Goal: Information Seeking & Learning: Understand process/instructions

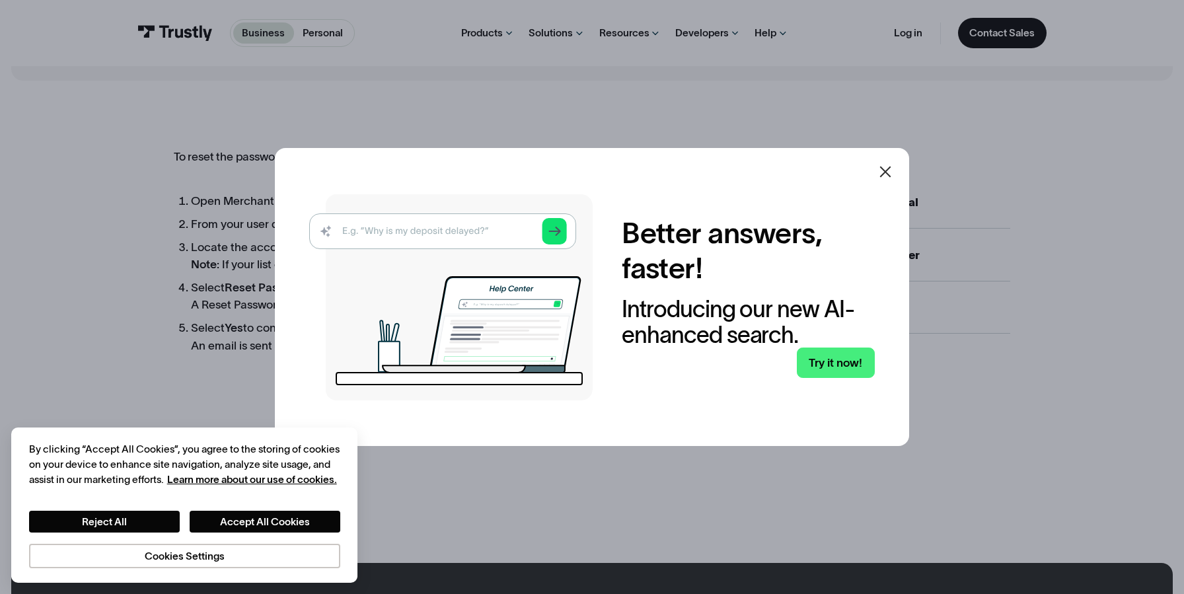
click at [884, 175] on icon at bounding box center [885, 172] width 16 height 16
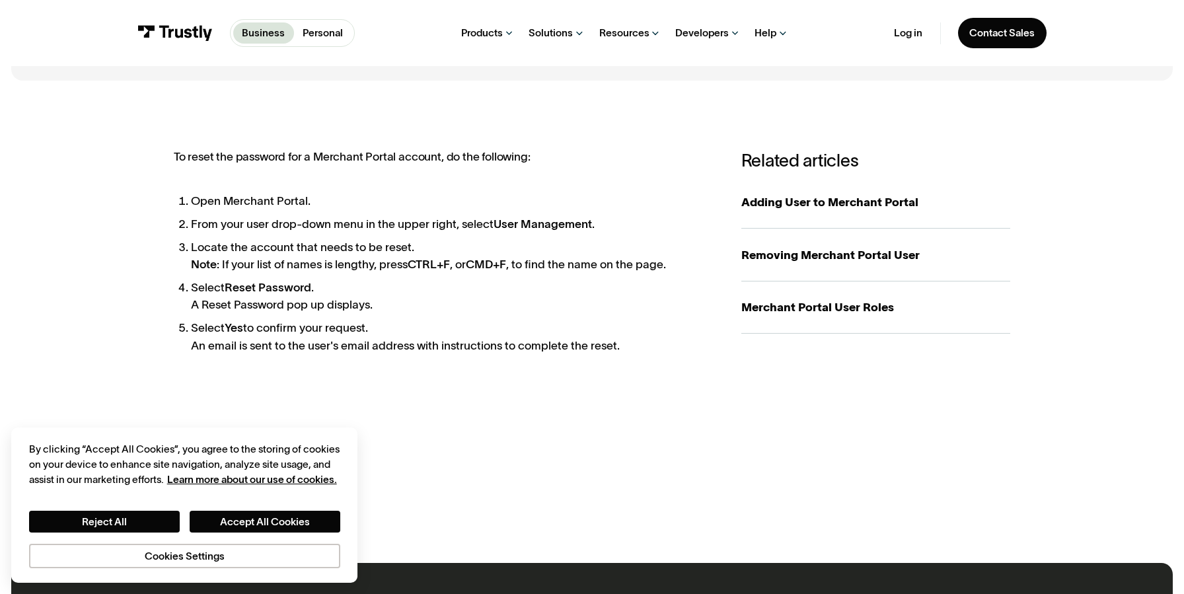
scroll to position [194, 0]
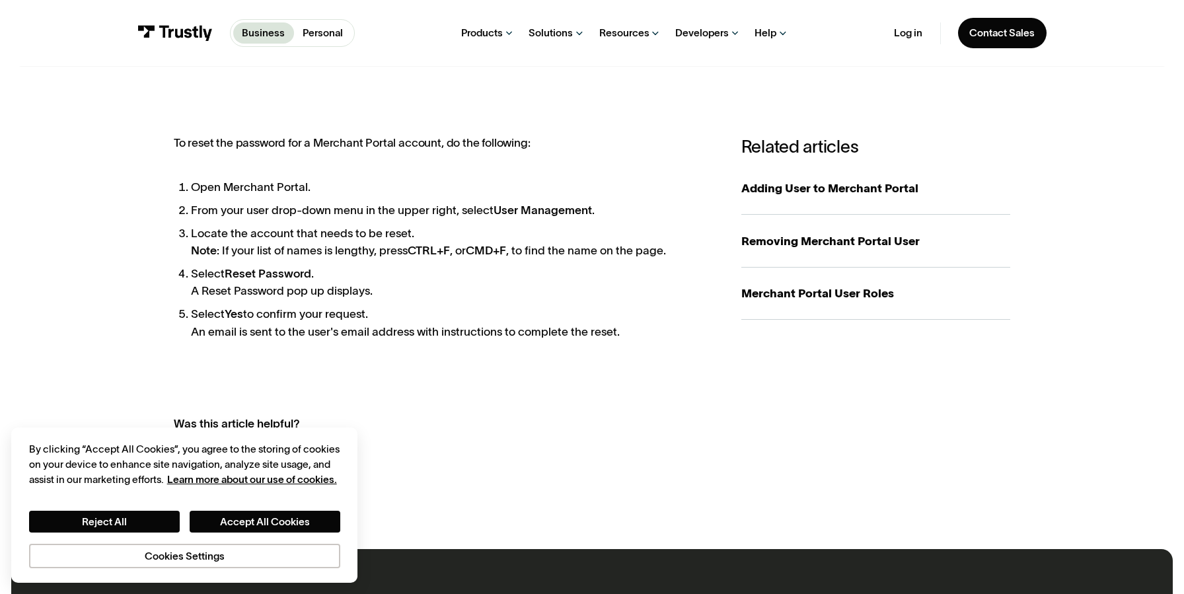
click at [326, 213] on li "From your user drop-down menu in the upper right, select User Management ." at bounding box center [451, 209] width 521 height 17
click at [455, 205] on li "From your user drop-down menu in the upper right, select User Management ." at bounding box center [451, 209] width 521 height 17
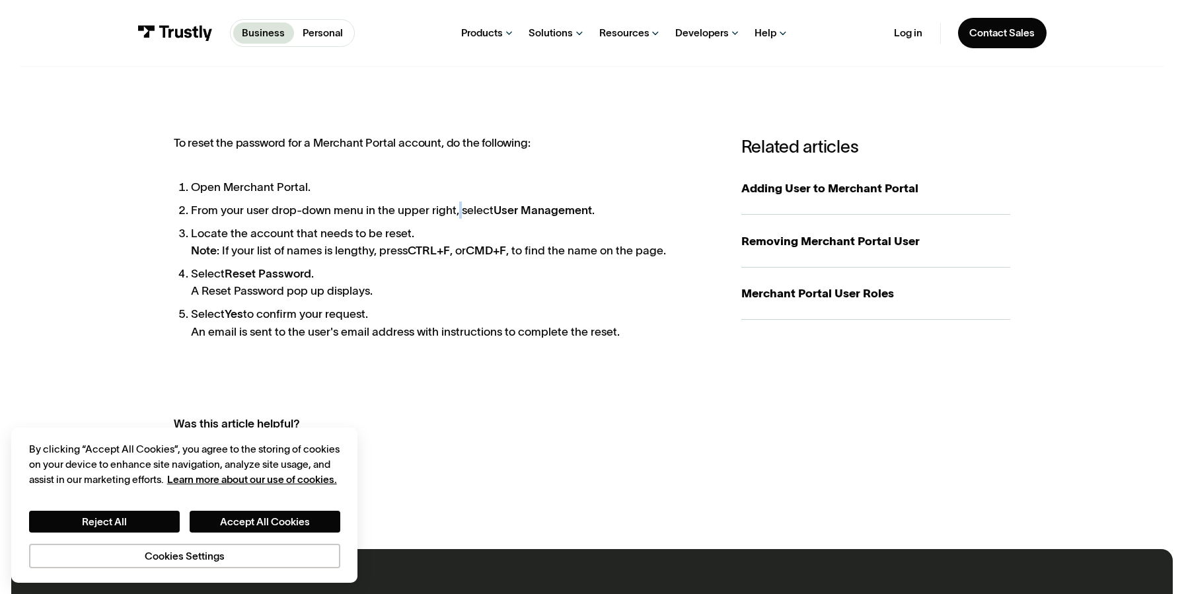
click at [455, 205] on li "From your user drop-down menu in the upper right, select User Management ." at bounding box center [451, 209] width 521 height 17
click at [381, 225] on li "Locate the account that needs to be reset. Note : If your list of names is leng…" at bounding box center [451, 242] width 521 height 34
click at [365, 244] on li "Locate the account that needs to be reset. Note : If your list of names is leng…" at bounding box center [451, 242] width 521 height 34
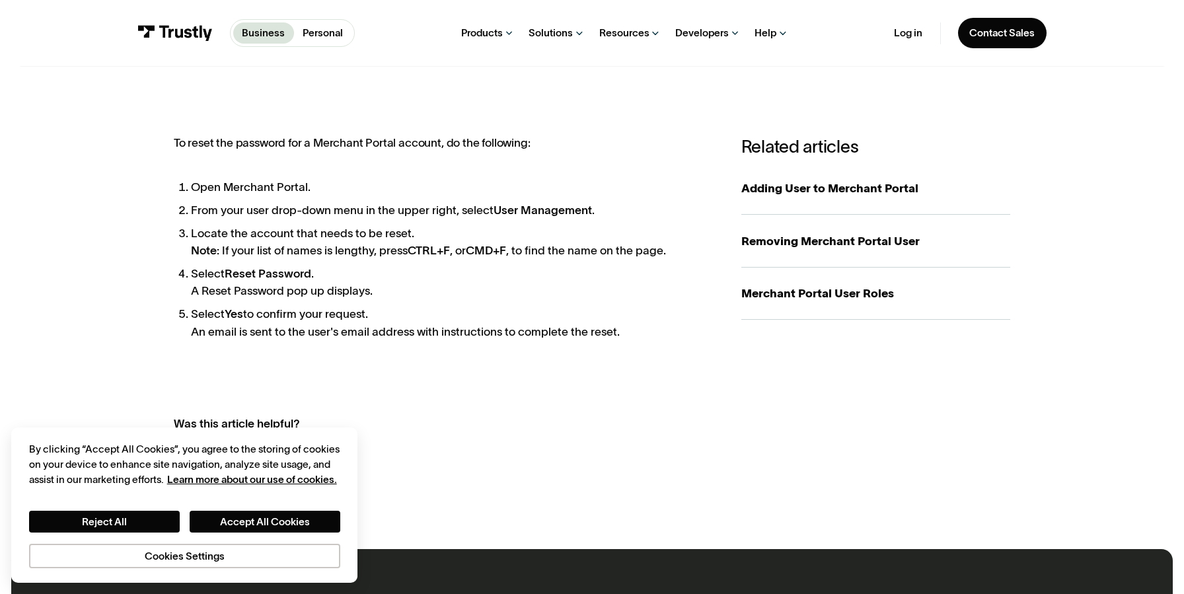
click at [365, 244] on li "Locate the account that needs to be reset. Note : If your list of names is leng…" at bounding box center [451, 242] width 521 height 34
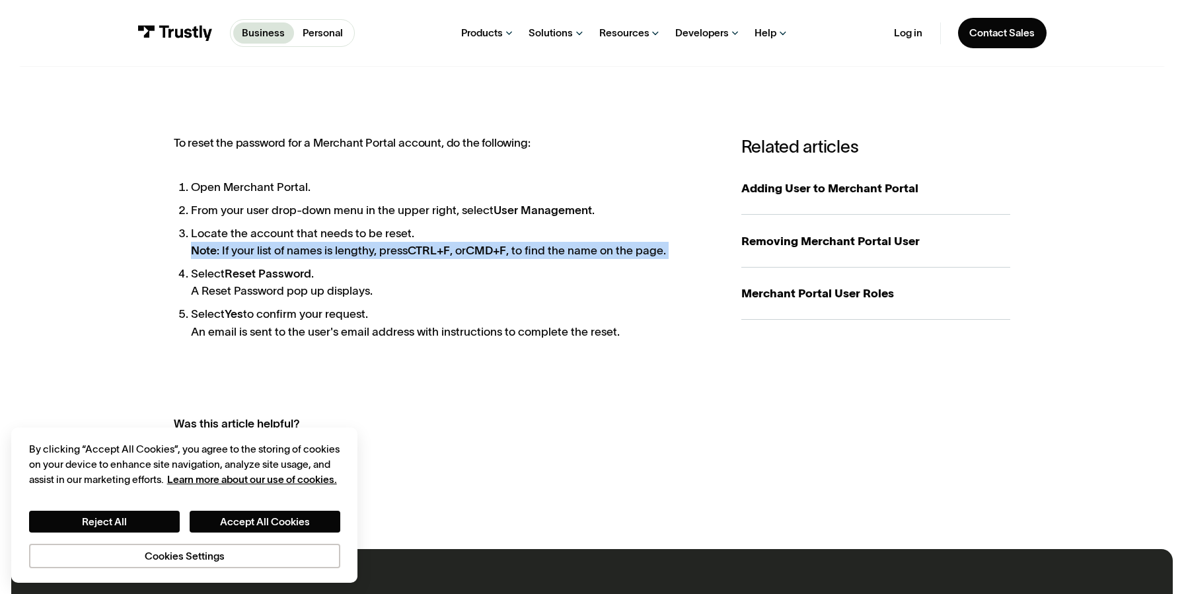
click at [356, 249] on li "Locate the account that needs to be reset. Note : If your list of names is leng…" at bounding box center [451, 242] width 521 height 34
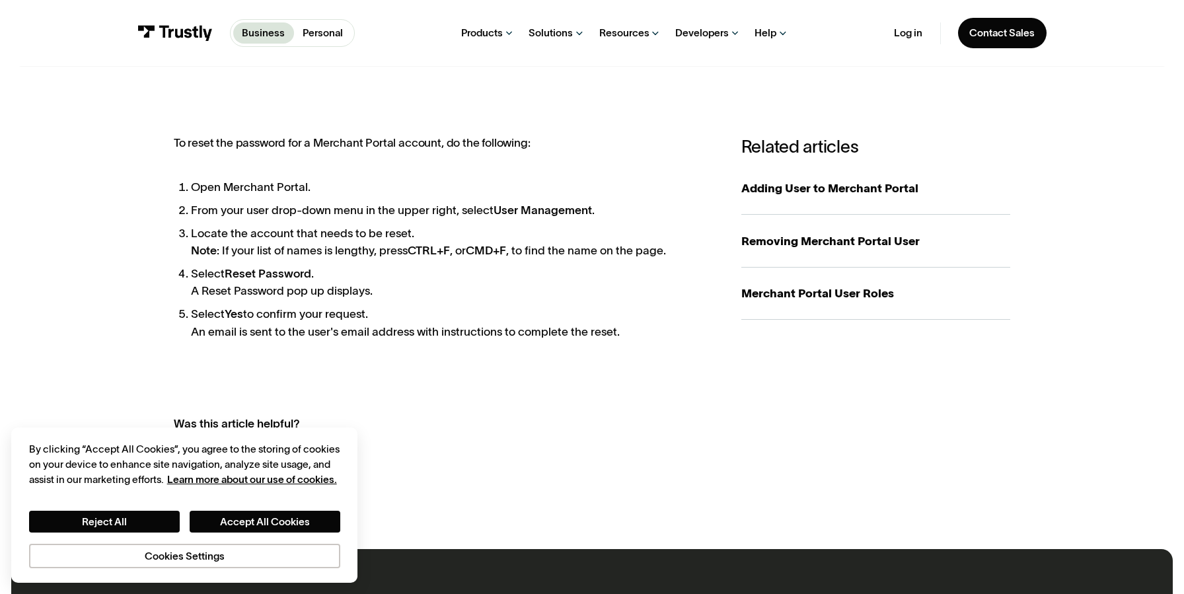
click at [356, 249] on li "Locate the account that needs to be reset. Note : If your list of names is leng…" at bounding box center [451, 242] width 521 height 34
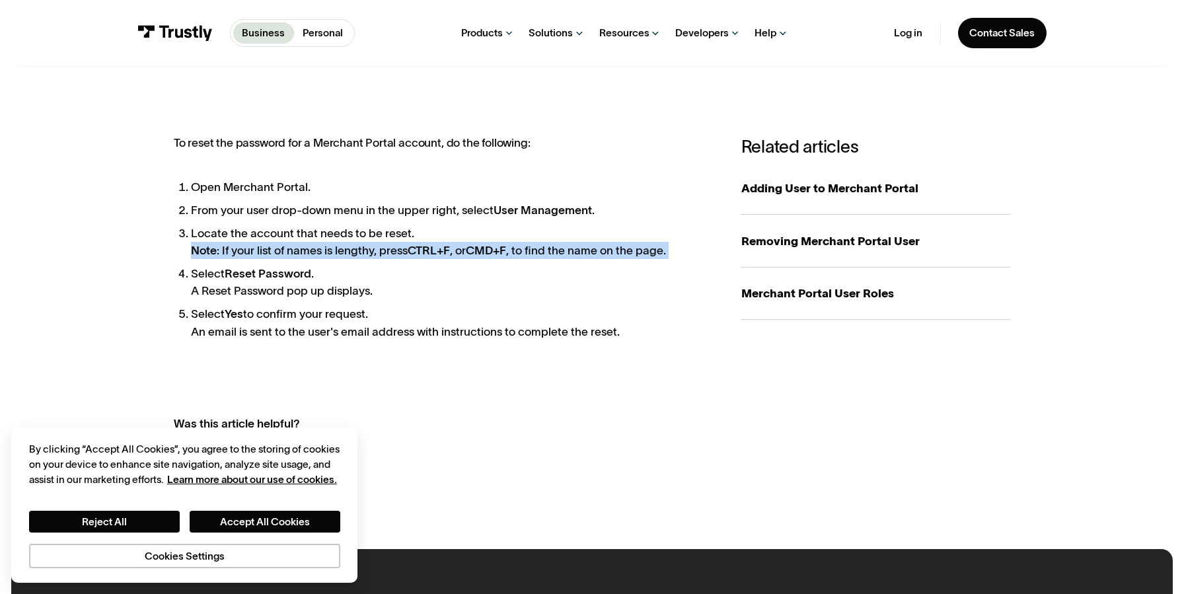
click at [408, 256] on li "Locate the account that needs to be reset. Note : If your list of names is leng…" at bounding box center [451, 242] width 521 height 34
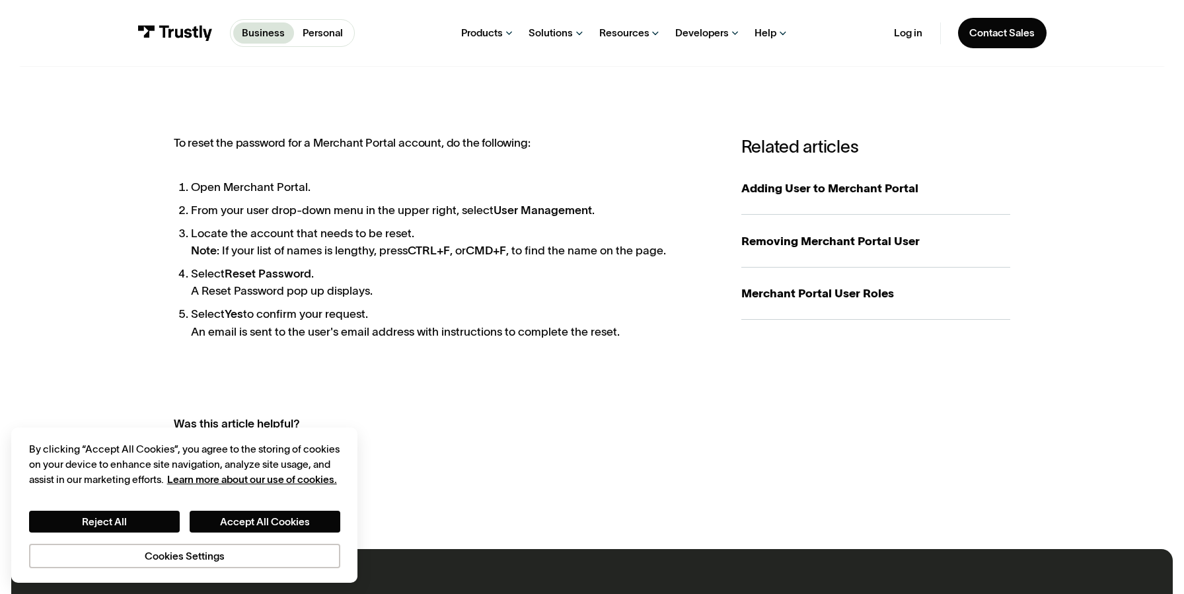
click at [408, 256] on li "Locate the account that needs to be reset. Note : If your list of names is leng…" at bounding box center [451, 242] width 521 height 34
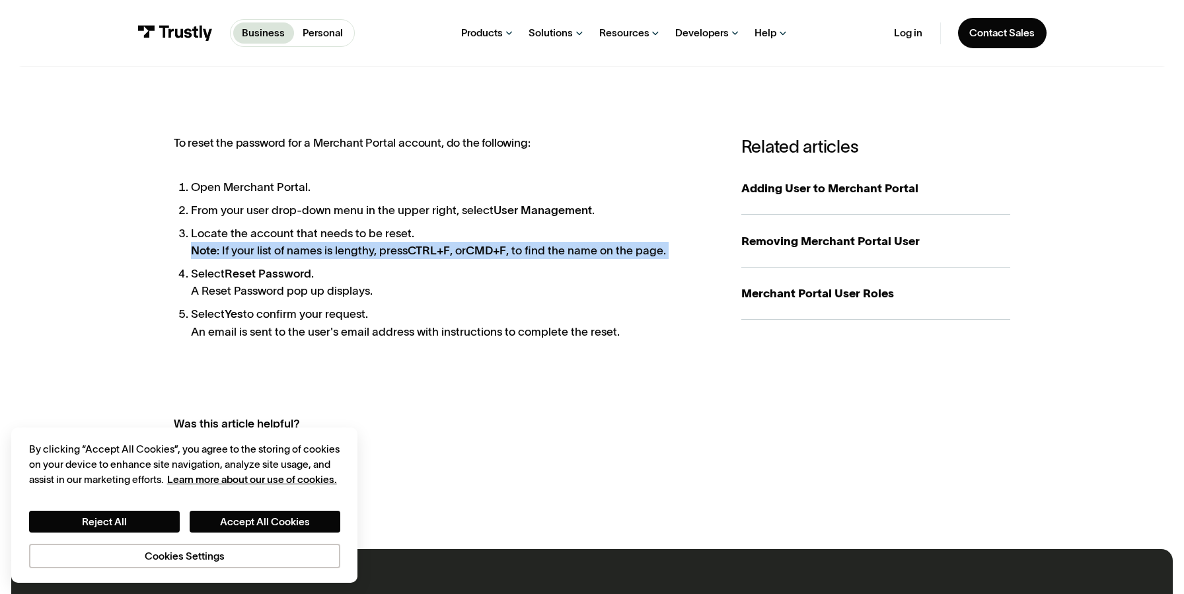
click at [460, 255] on li "Locate the account that needs to be reset. Note : If your list of names is leng…" at bounding box center [451, 242] width 521 height 34
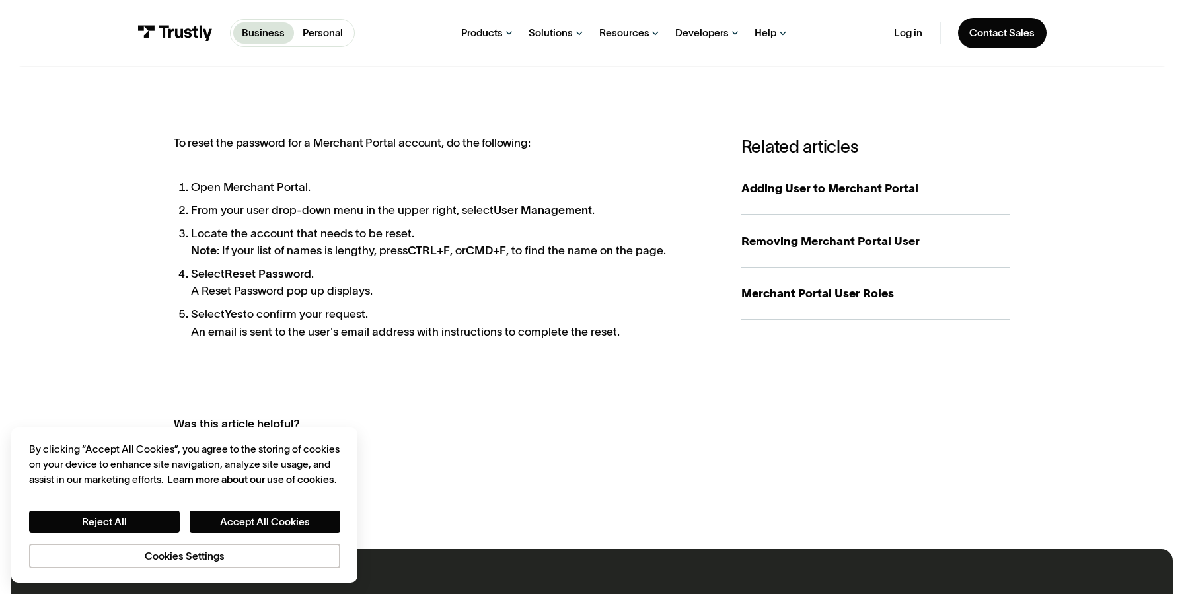
click at [460, 255] on li "Locate the account that needs to be reset. Note : If your list of names is leng…" at bounding box center [451, 242] width 521 height 34
click at [340, 286] on li "Select Reset Password . A Reset Password pop up displays." at bounding box center [451, 282] width 521 height 34
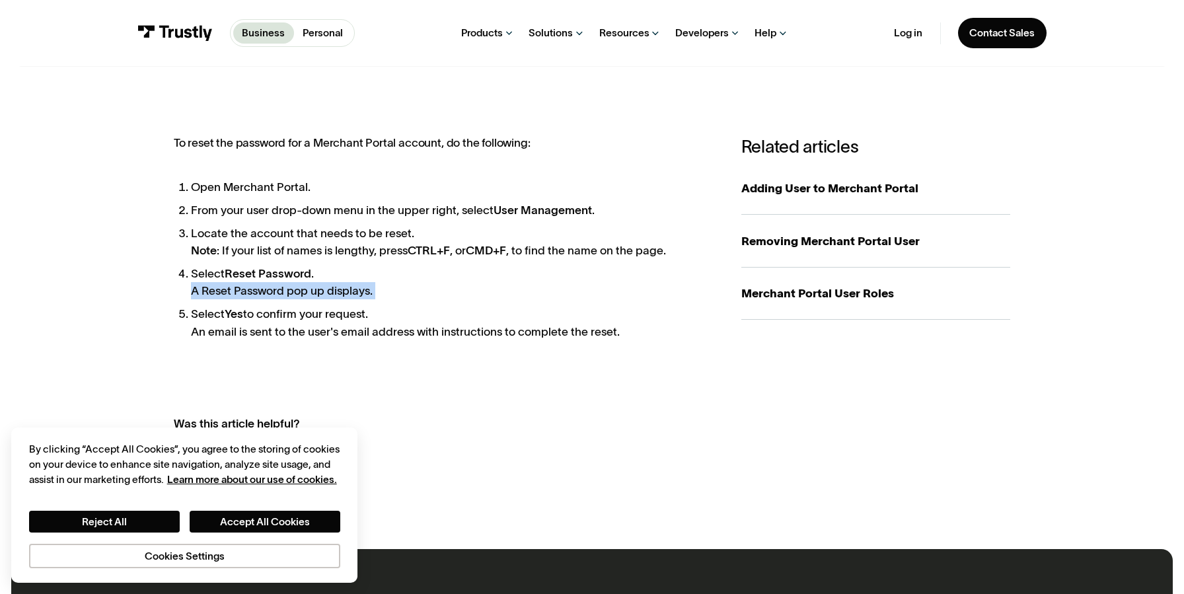
click at [318, 319] on li "Select Yes to confirm your request. An email is sent to the user's email addres…" at bounding box center [451, 322] width 521 height 34
click at [318, 328] on li "Select Yes to confirm your request. An email is sent to the user's email addres…" at bounding box center [451, 322] width 521 height 34
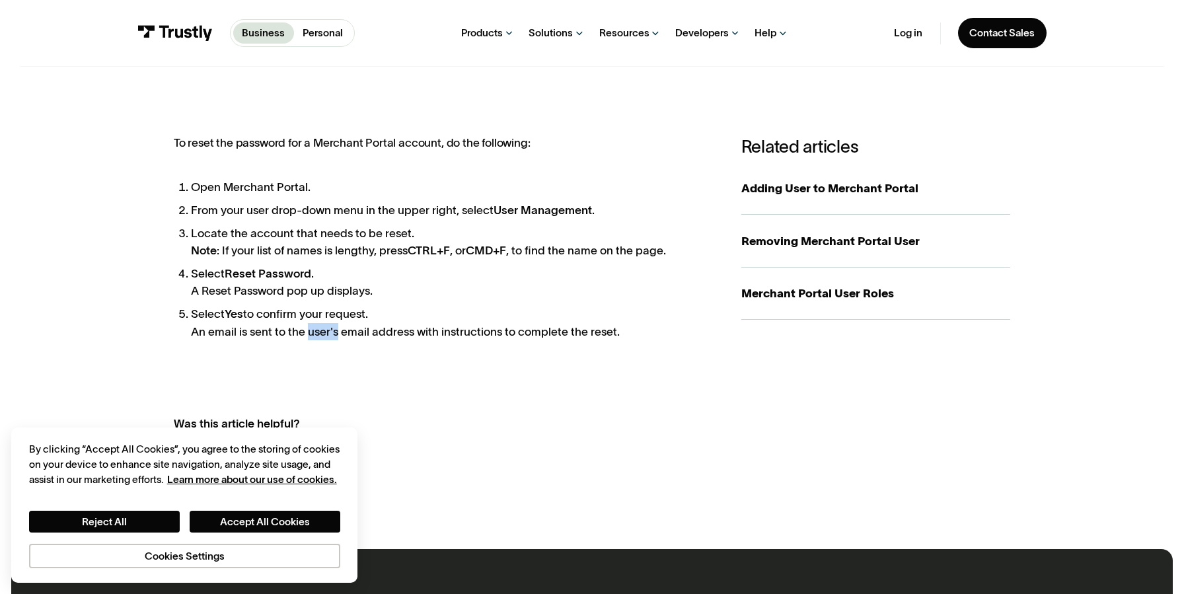
click at [318, 328] on li "Select Yes to confirm your request. An email is sent to the user's email addres…" at bounding box center [451, 322] width 521 height 34
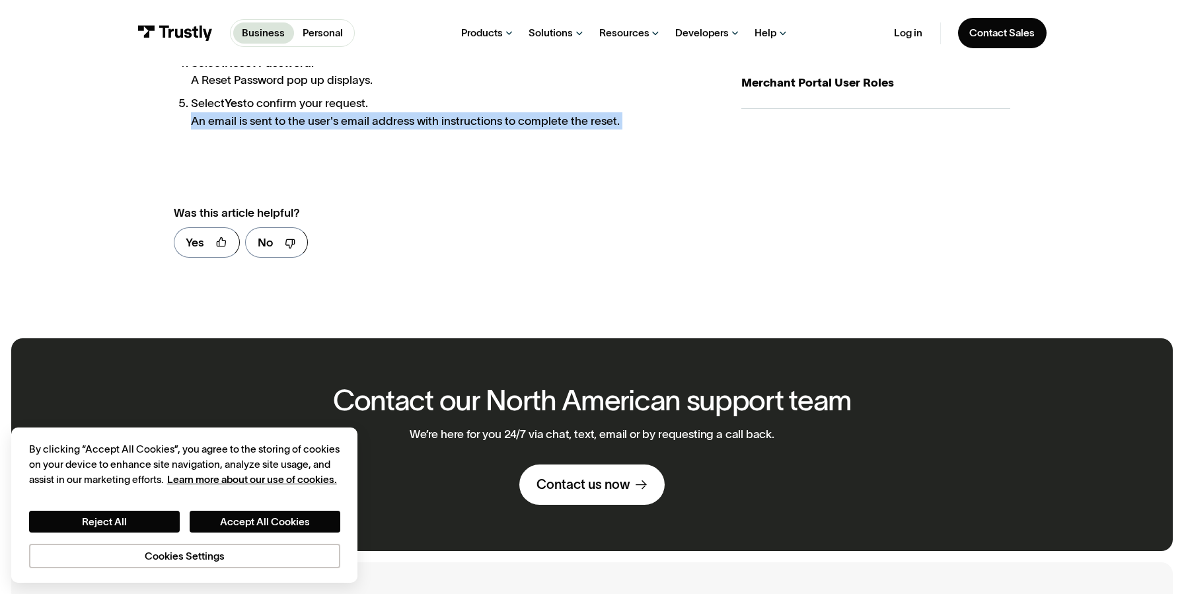
scroll to position [0, 0]
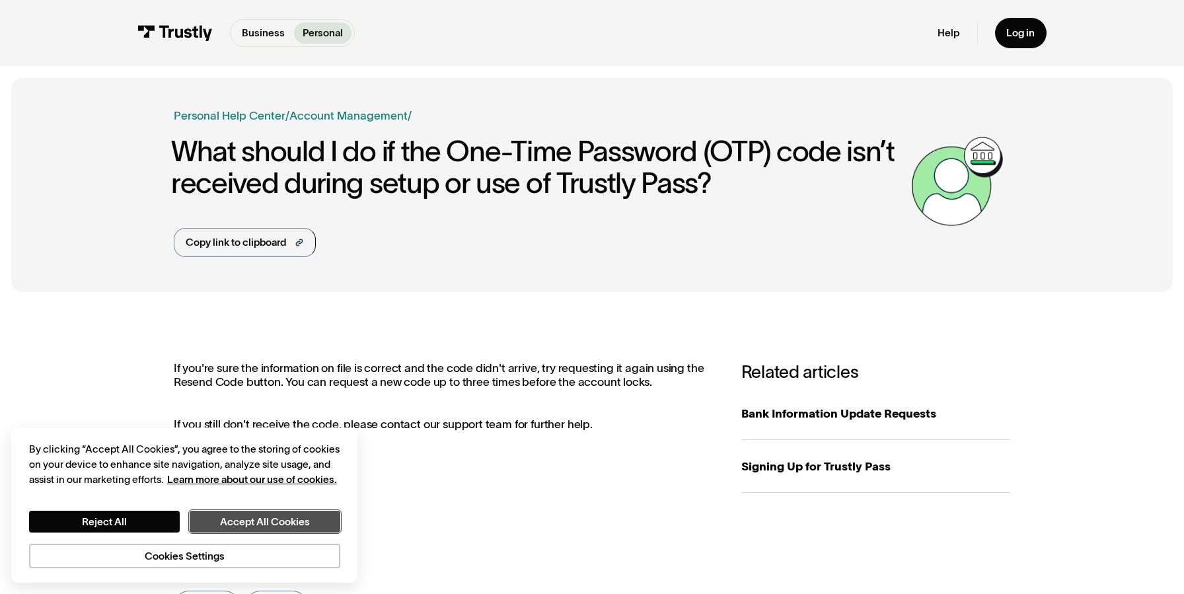
click at [225, 526] on button "Accept All Cookies" at bounding box center [265, 522] width 151 height 22
